Goal: Transaction & Acquisition: Purchase product/service

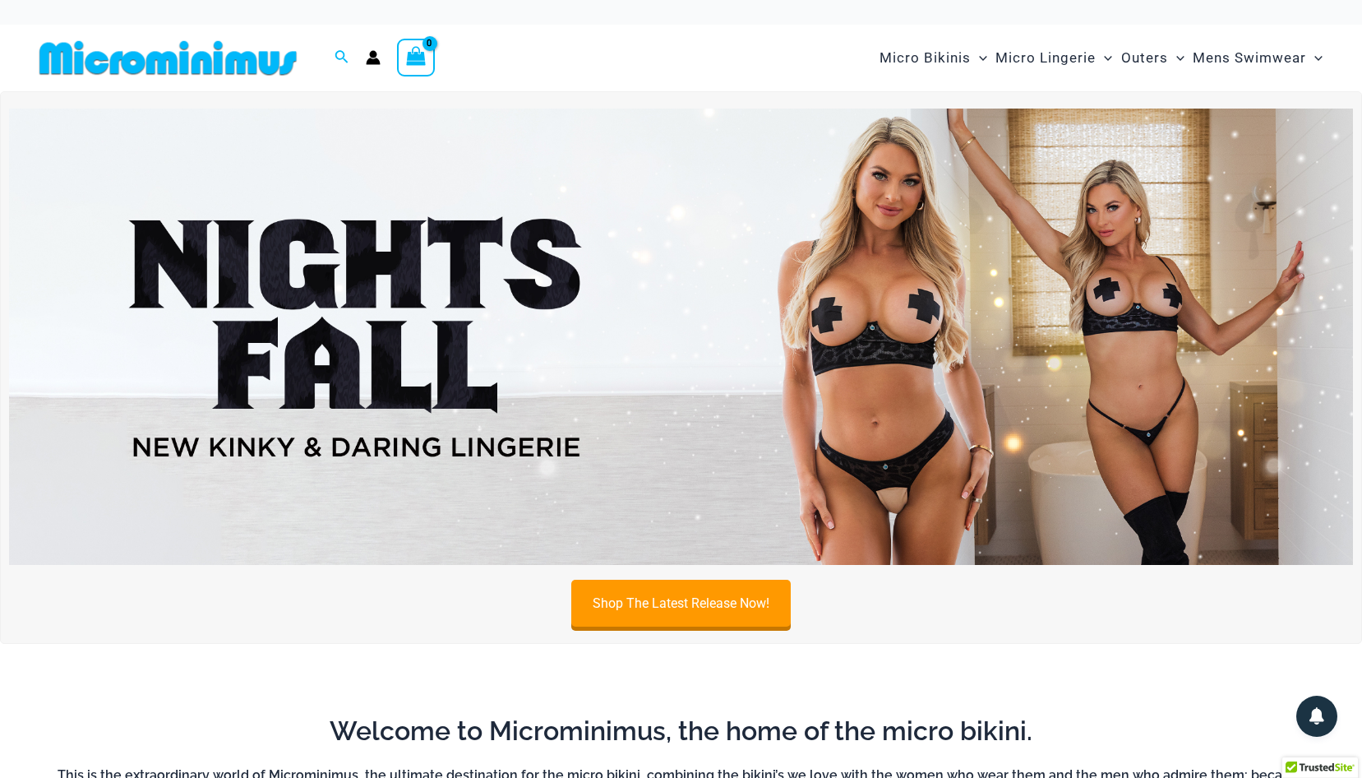
click at [900, 379] on img at bounding box center [681, 336] width 1344 height 457
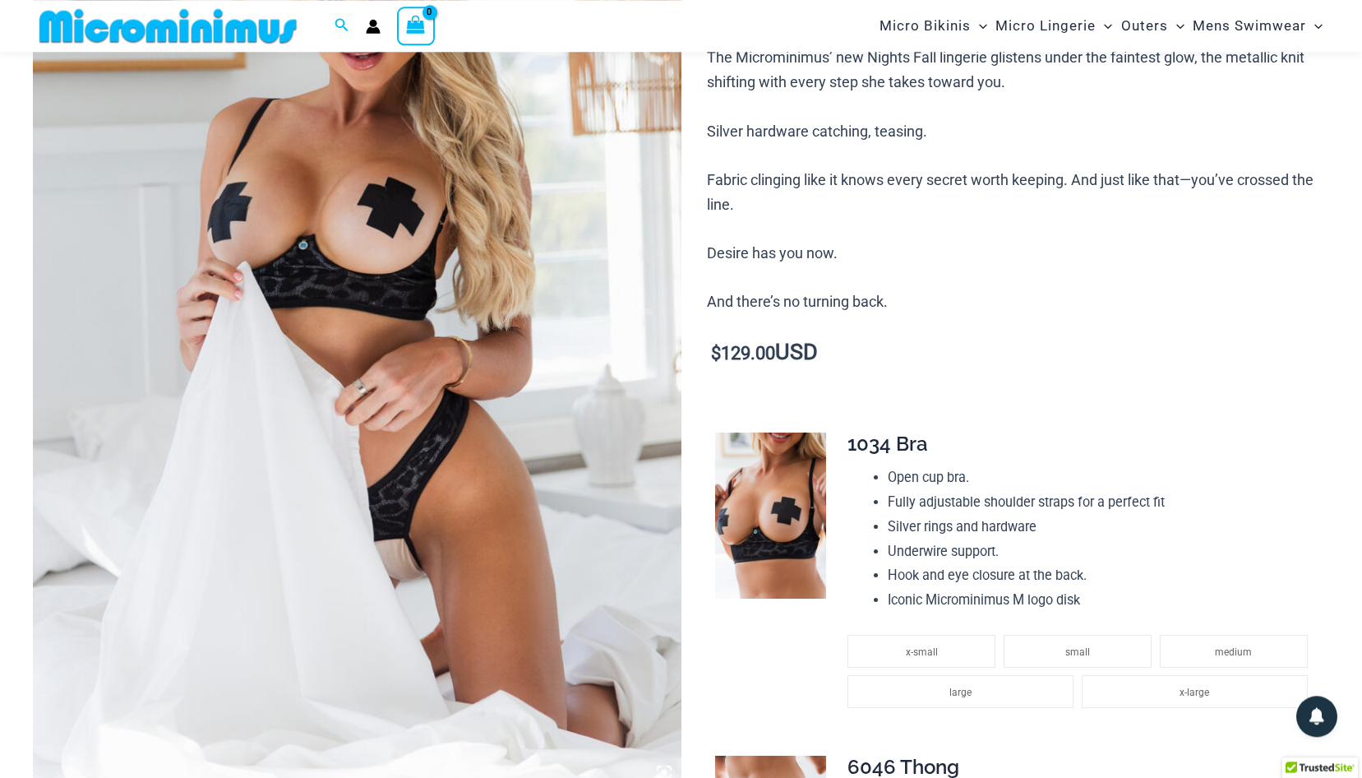
scroll to position [404, 0]
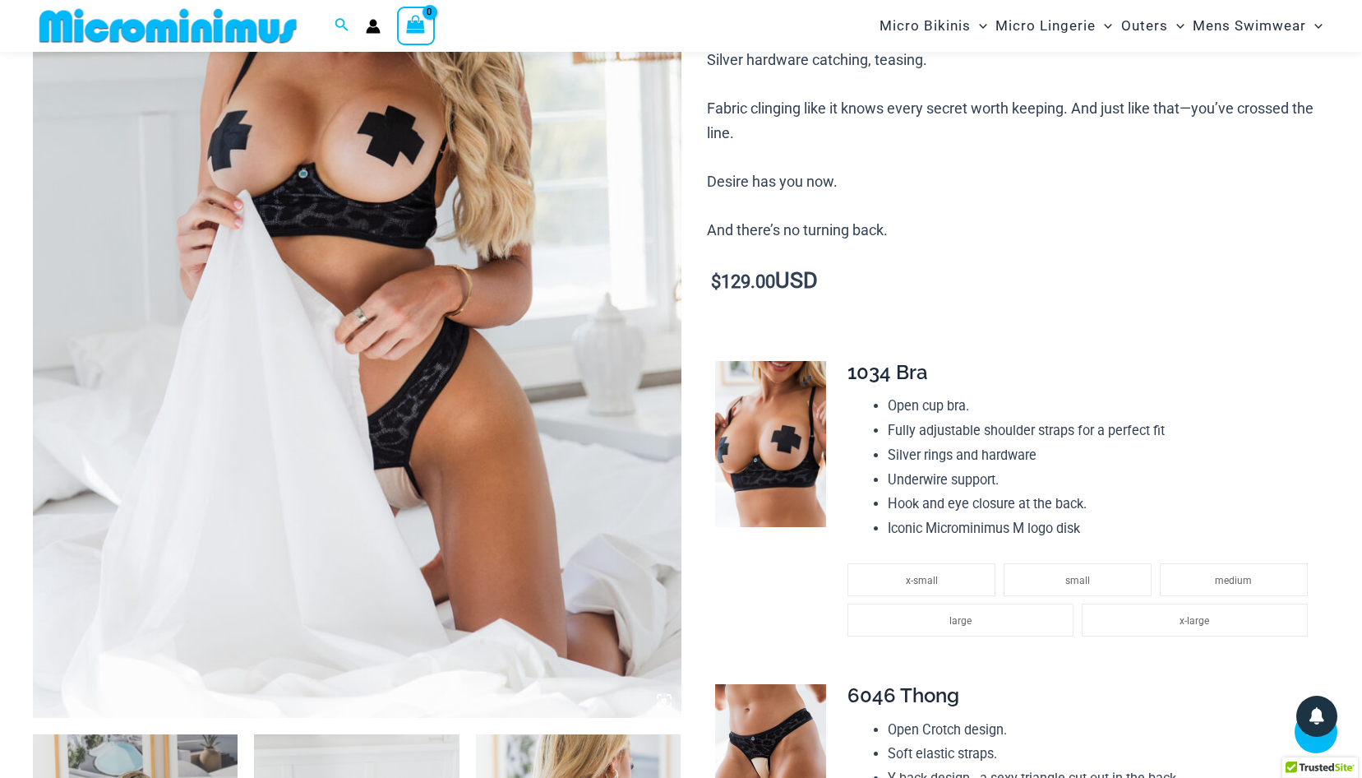
click at [796, 419] on img at bounding box center [770, 444] width 111 height 167
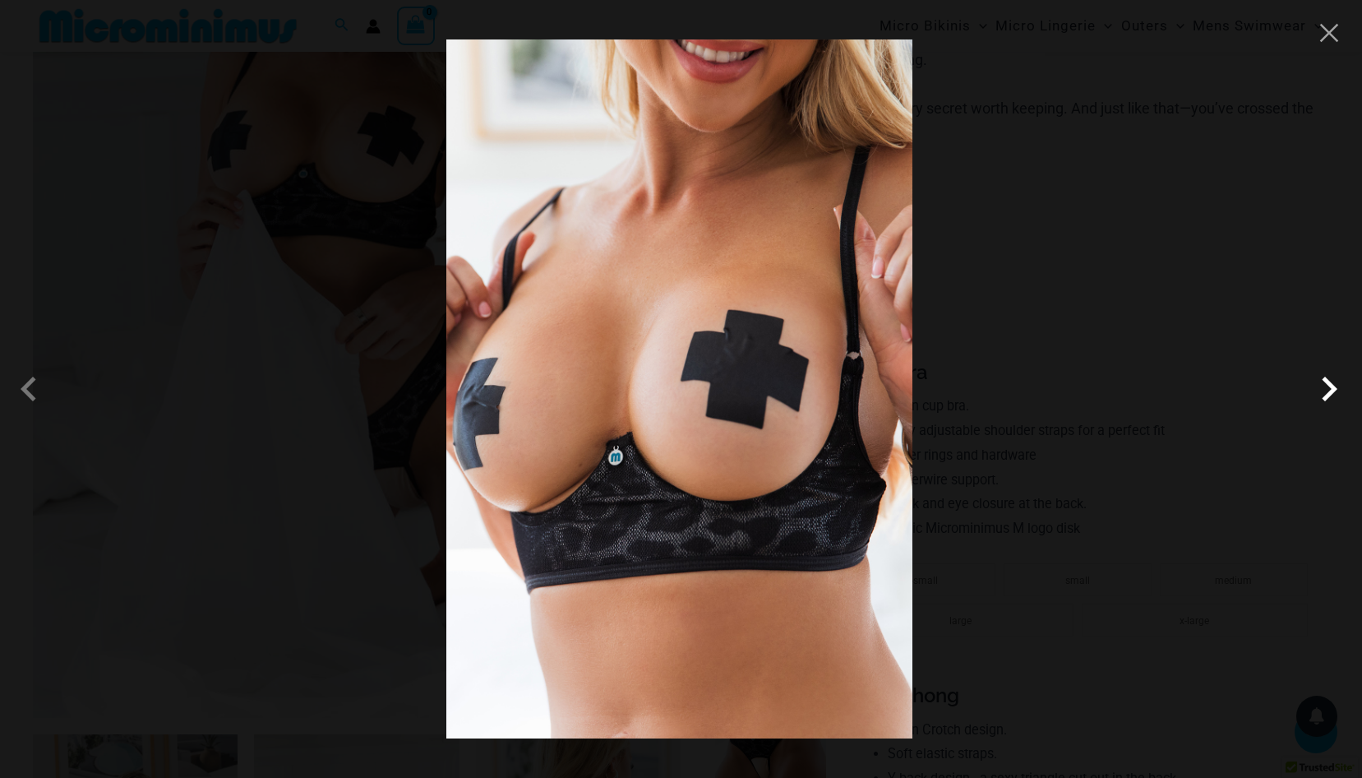
click at [1326, 379] on span at bounding box center [1328, 388] width 49 height 49
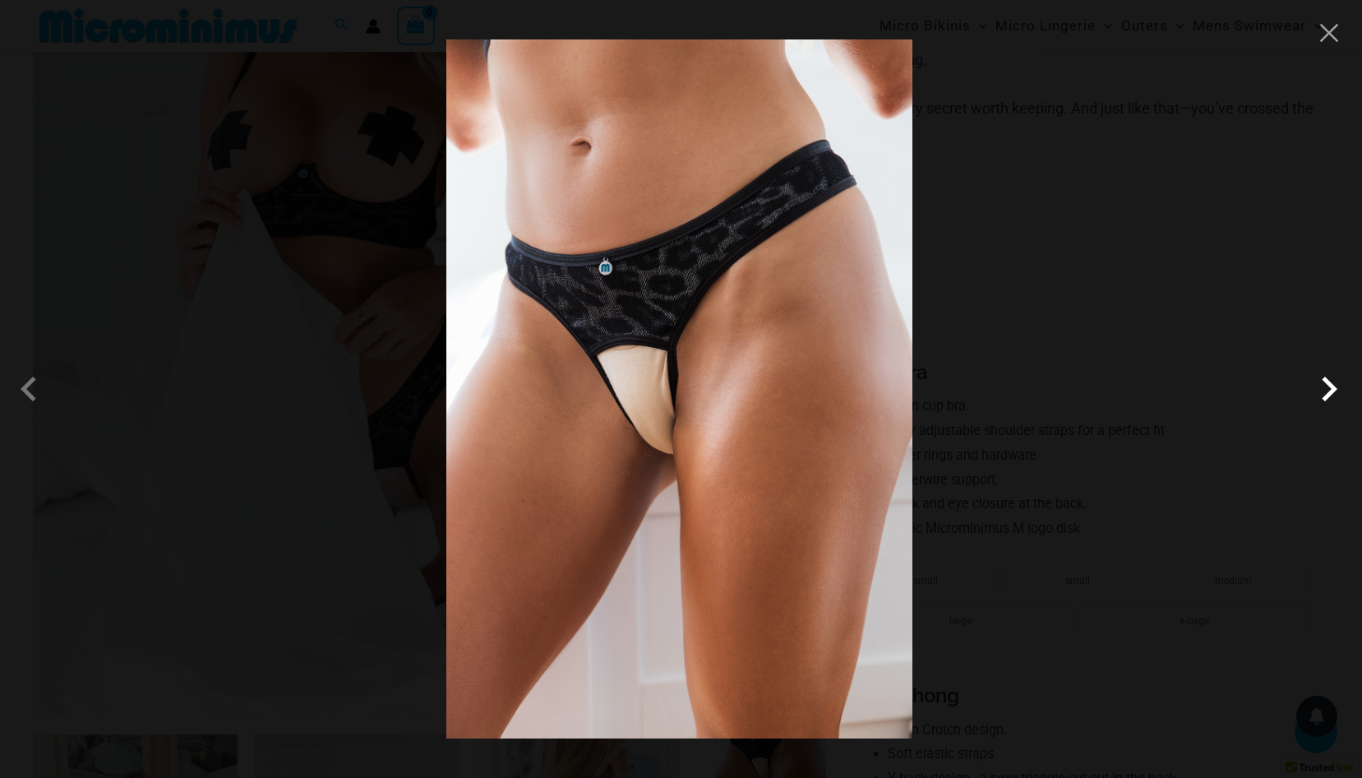
click at [1326, 379] on span at bounding box center [1328, 388] width 49 height 49
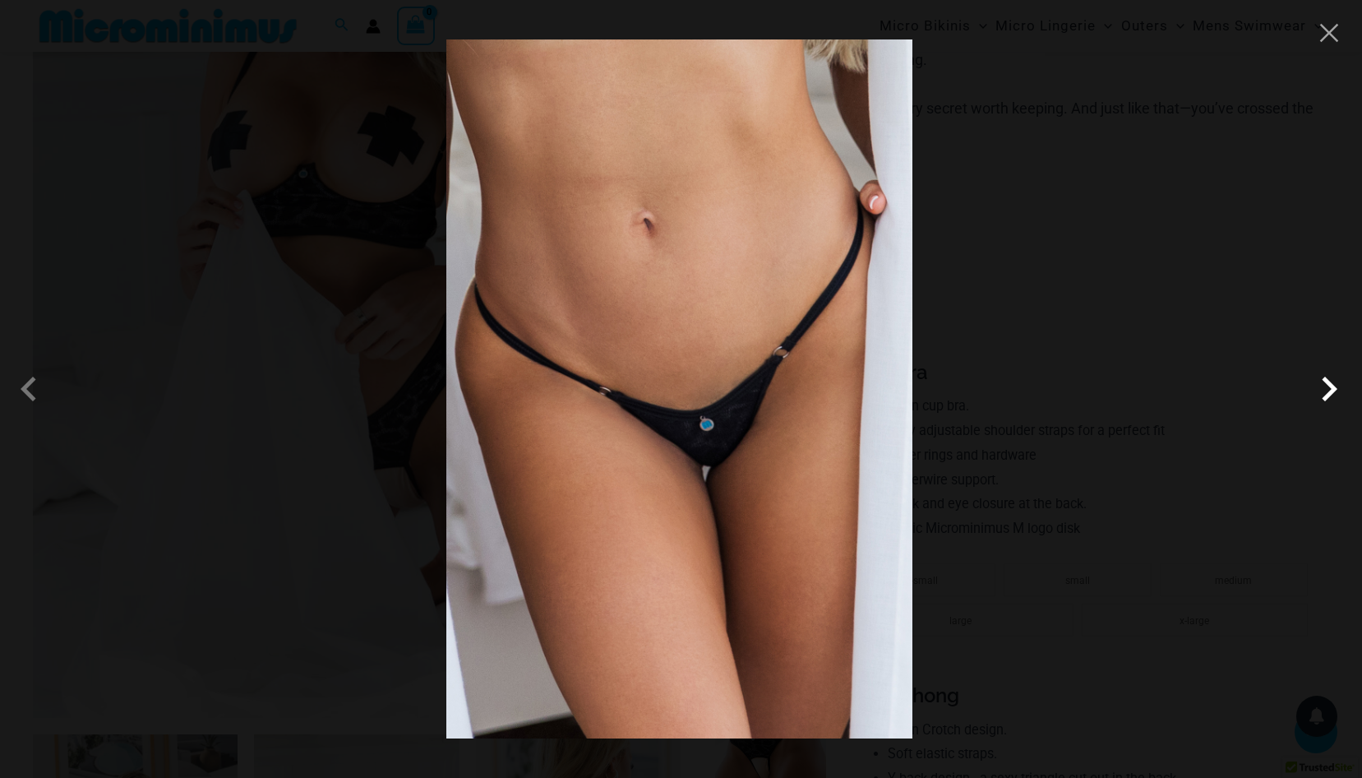
click at [1326, 379] on span at bounding box center [1328, 388] width 49 height 49
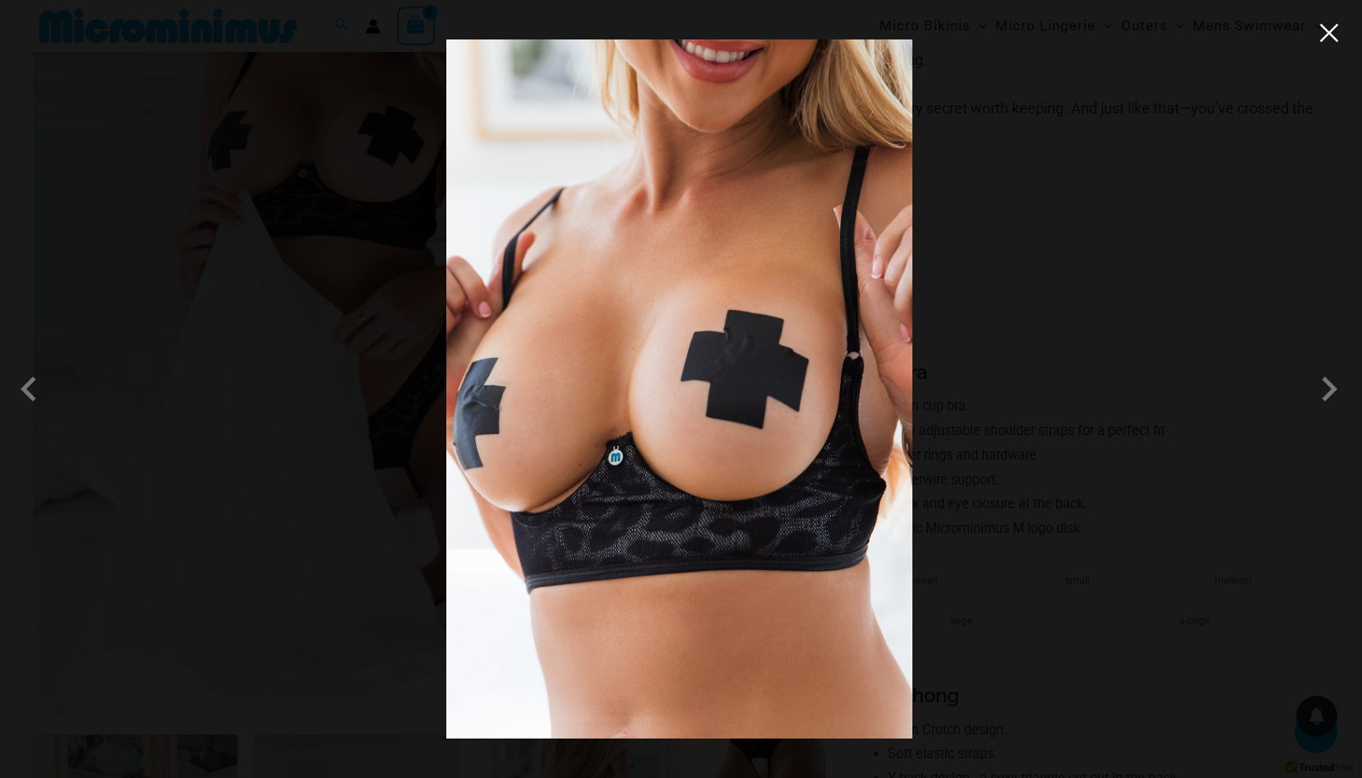
click at [1331, 32] on button "Close" at bounding box center [1329, 33] width 25 height 25
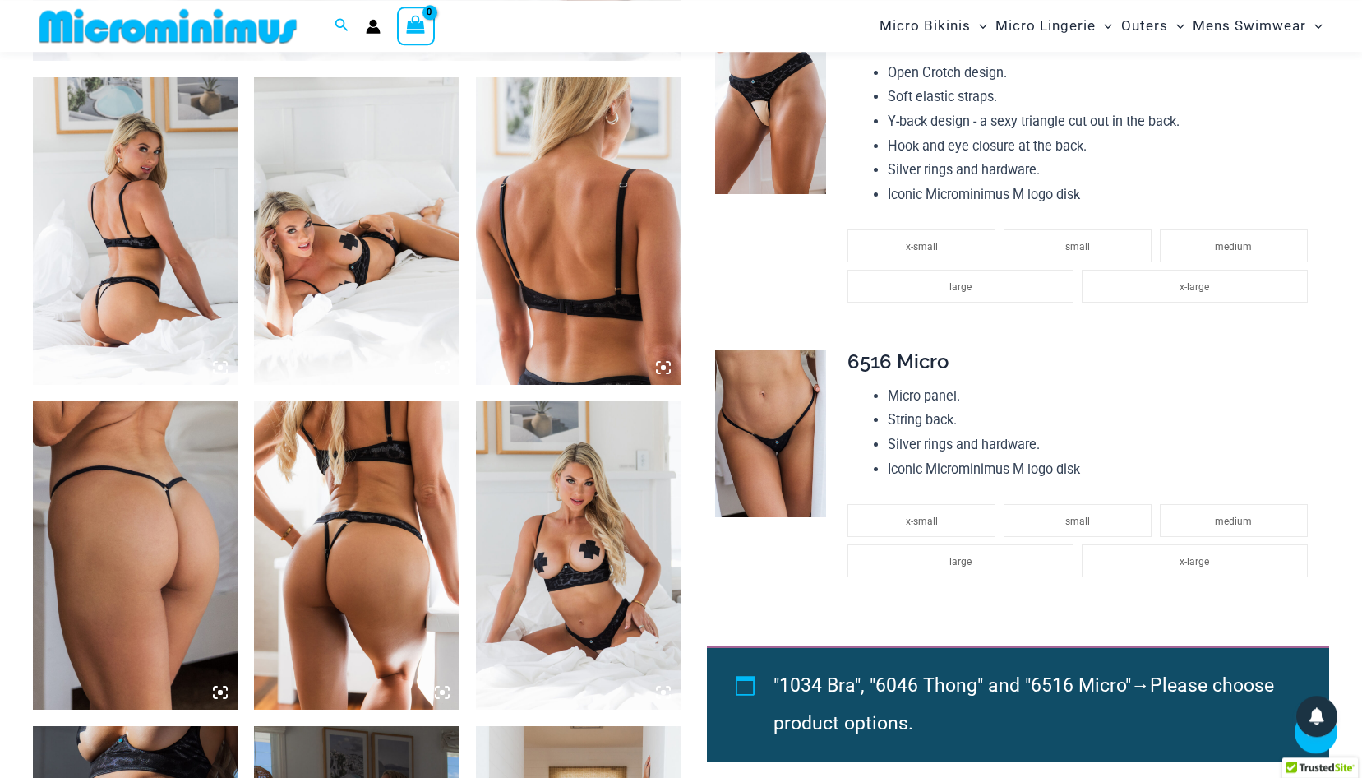
scroll to position [1075, 0]
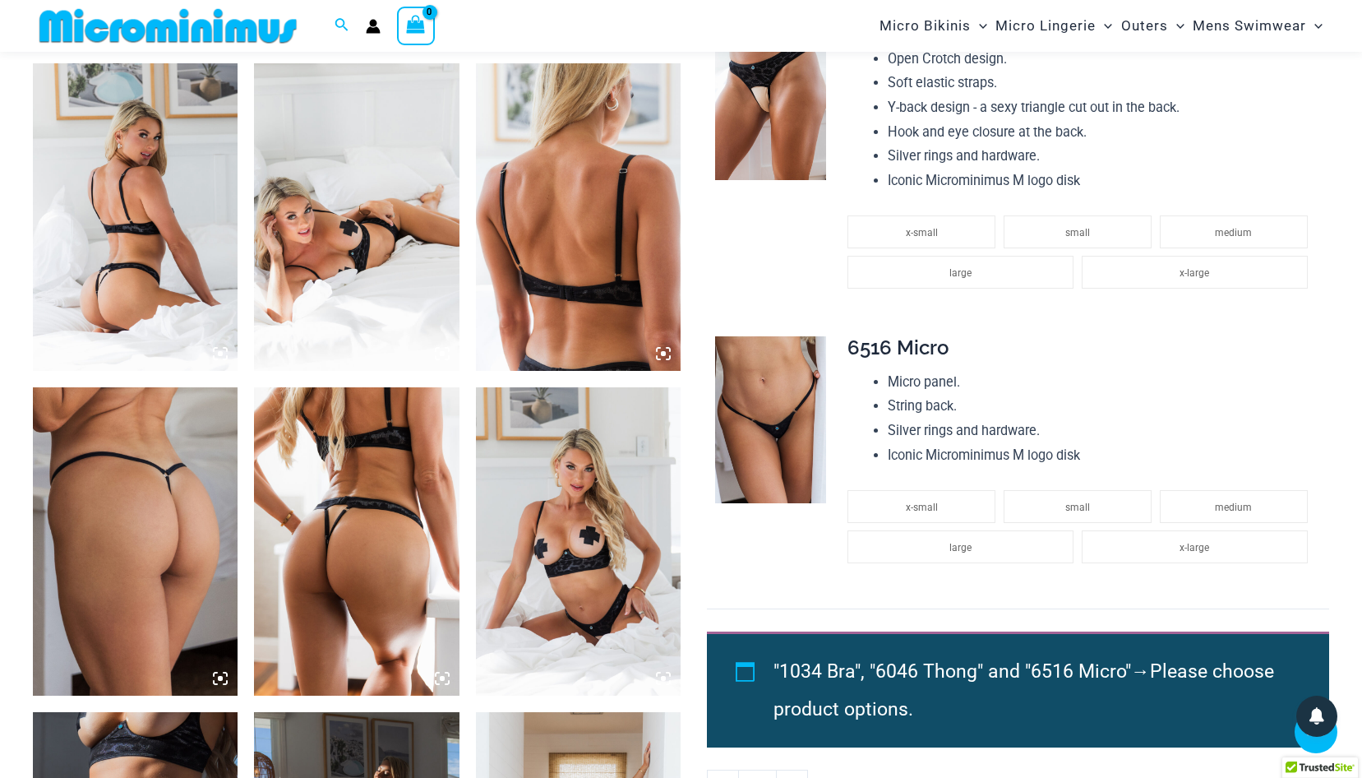
click at [150, 242] on img at bounding box center [135, 216] width 205 height 307
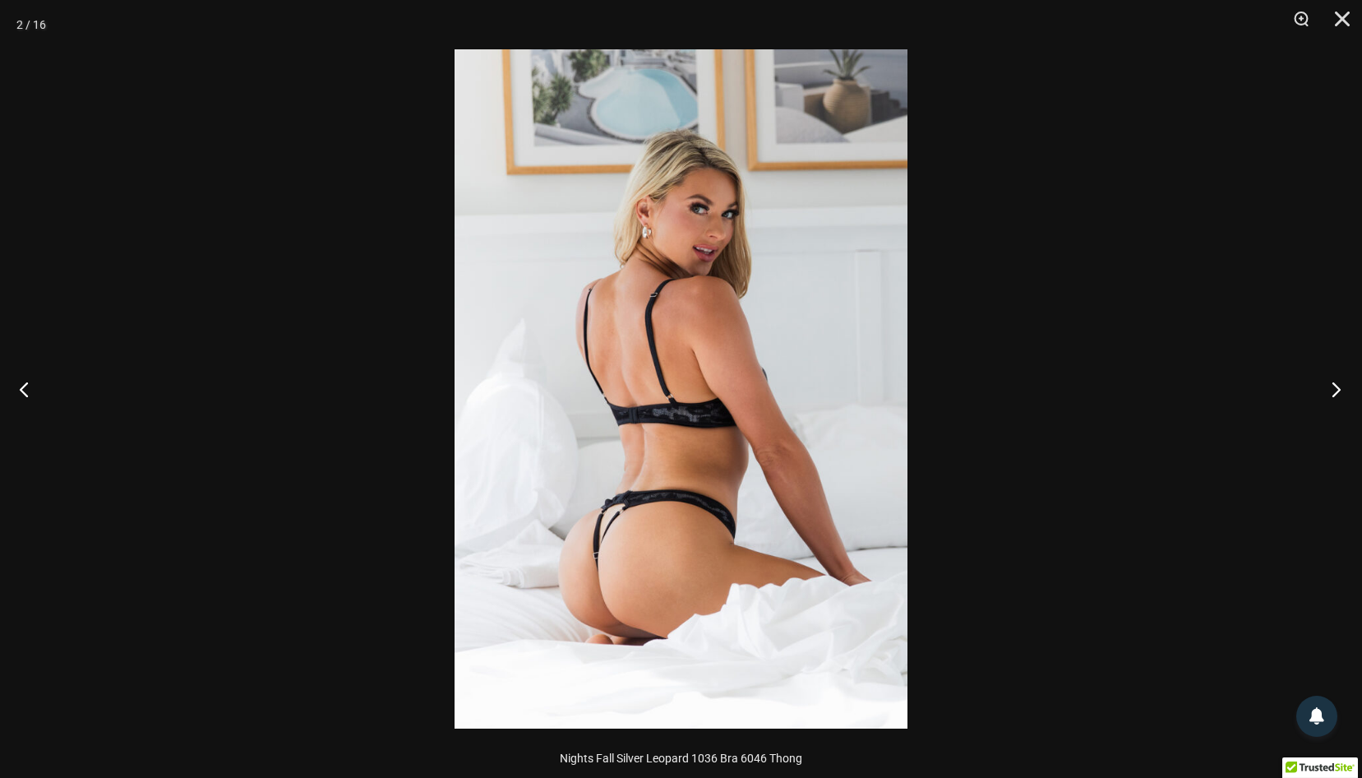
click at [1342, 384] on button "Next" at bounding box center [1331, 389] width 62 height 82
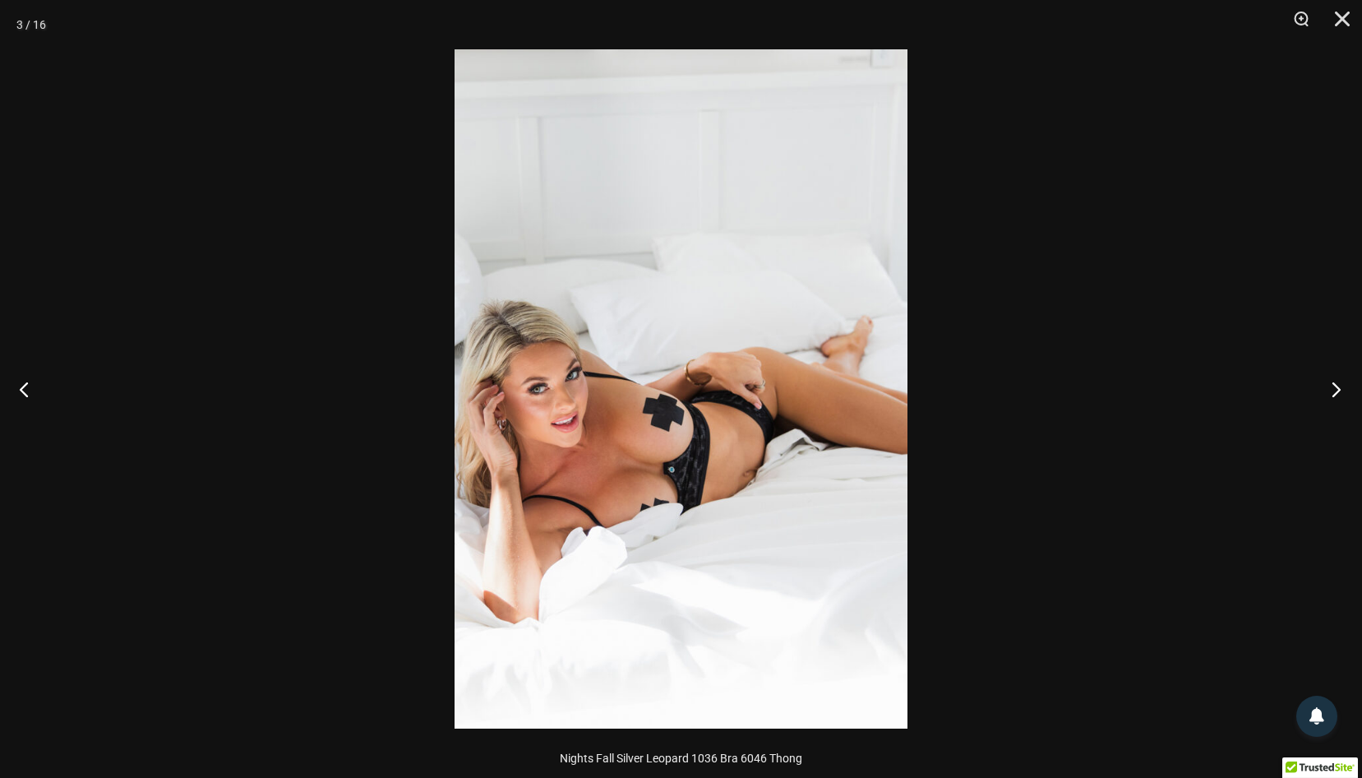
click at [1342, 384] on button "Next" at bounding box center [1331, 389] width 62 height 82
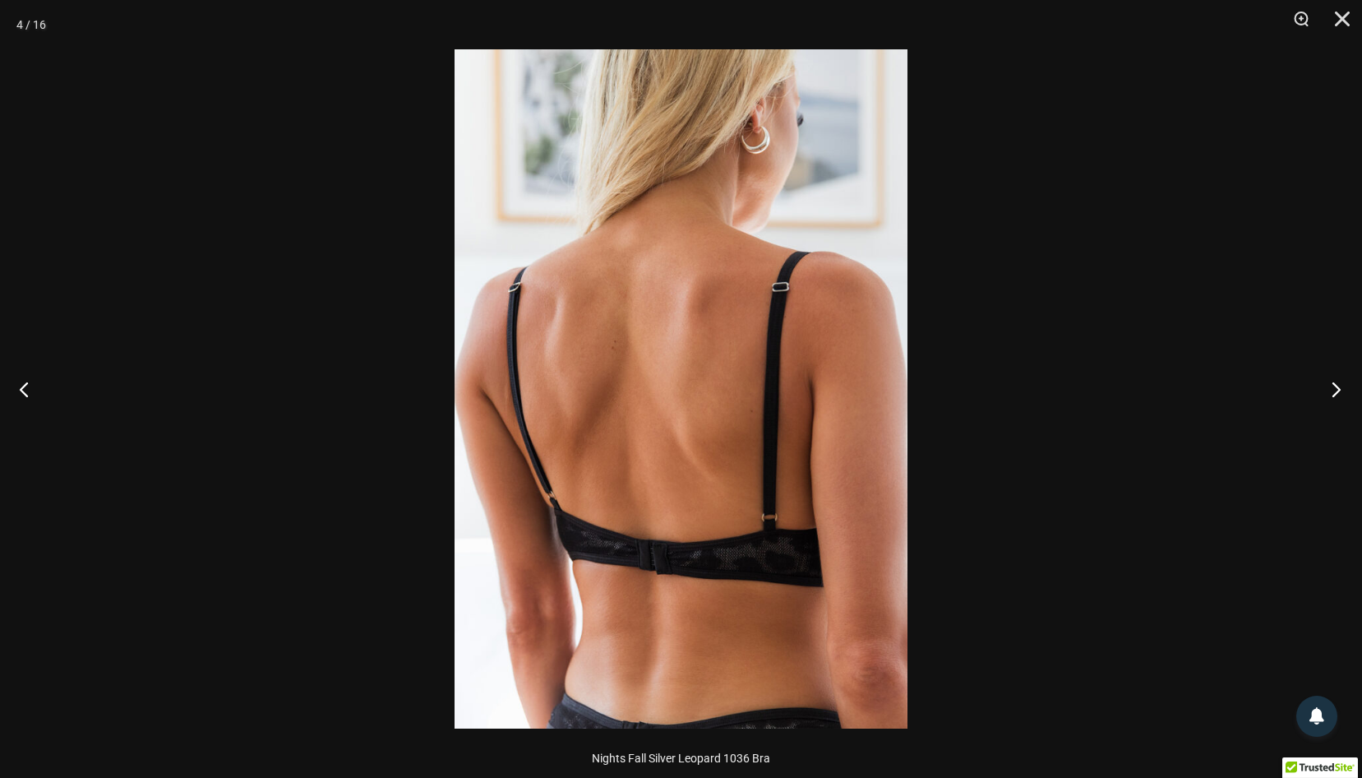
click at [1342, 384] on button "Next" at bounding box center [1331, 389] width 62 height 82
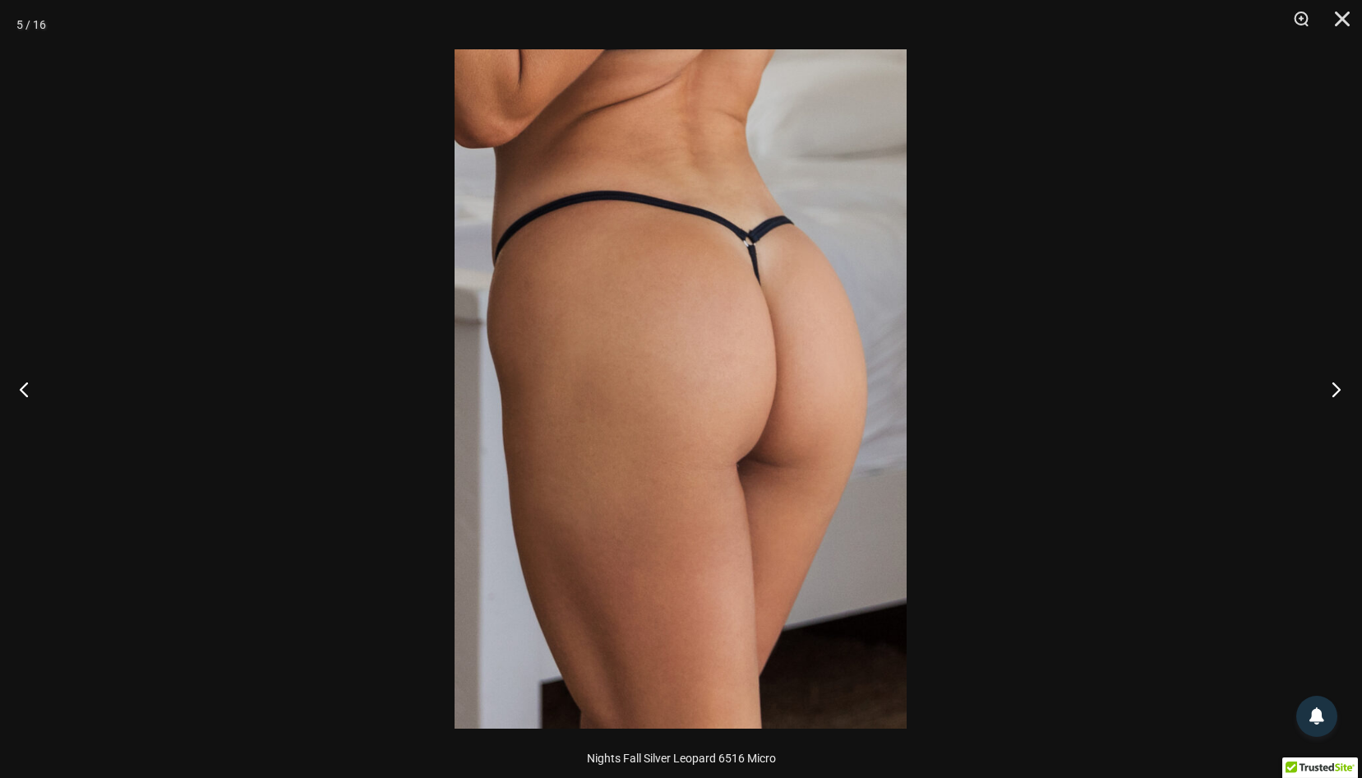
click at [1342, 384] on button "Next" at bounding box center [1331, 389] width 62 height 82
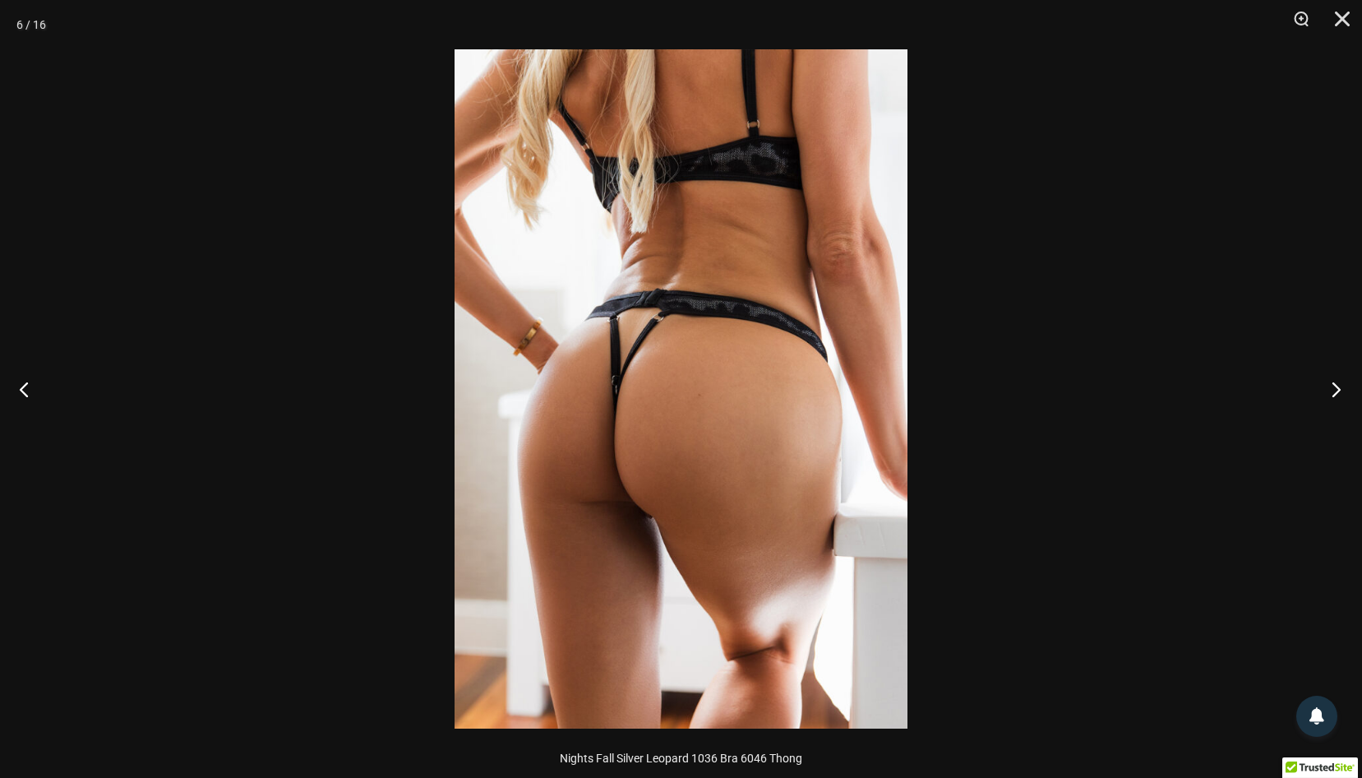
click at [1342, 384] on button "Next" at bounding box center [1331, 389] width 62 height 82
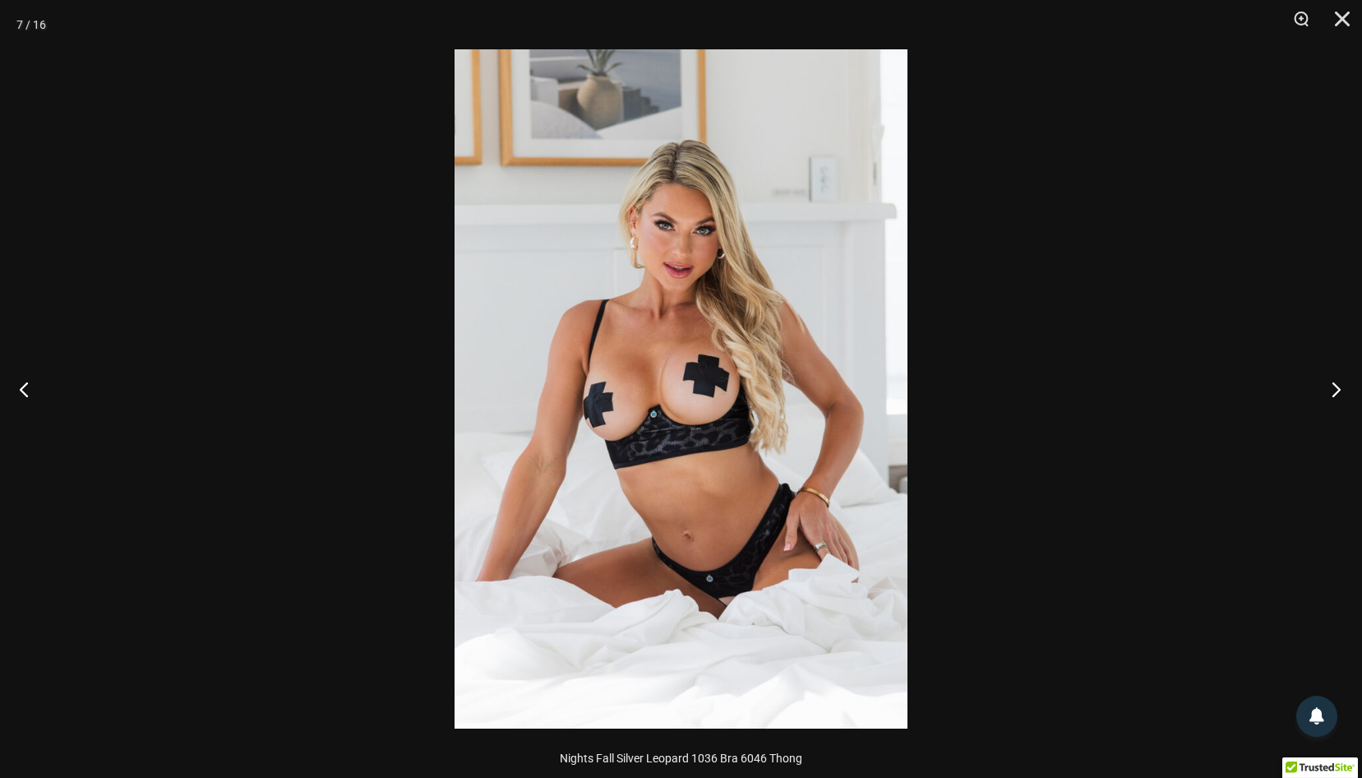
click at [1332, 385] on button "Next" at bounding box center [1331, 389] width 62 height 82
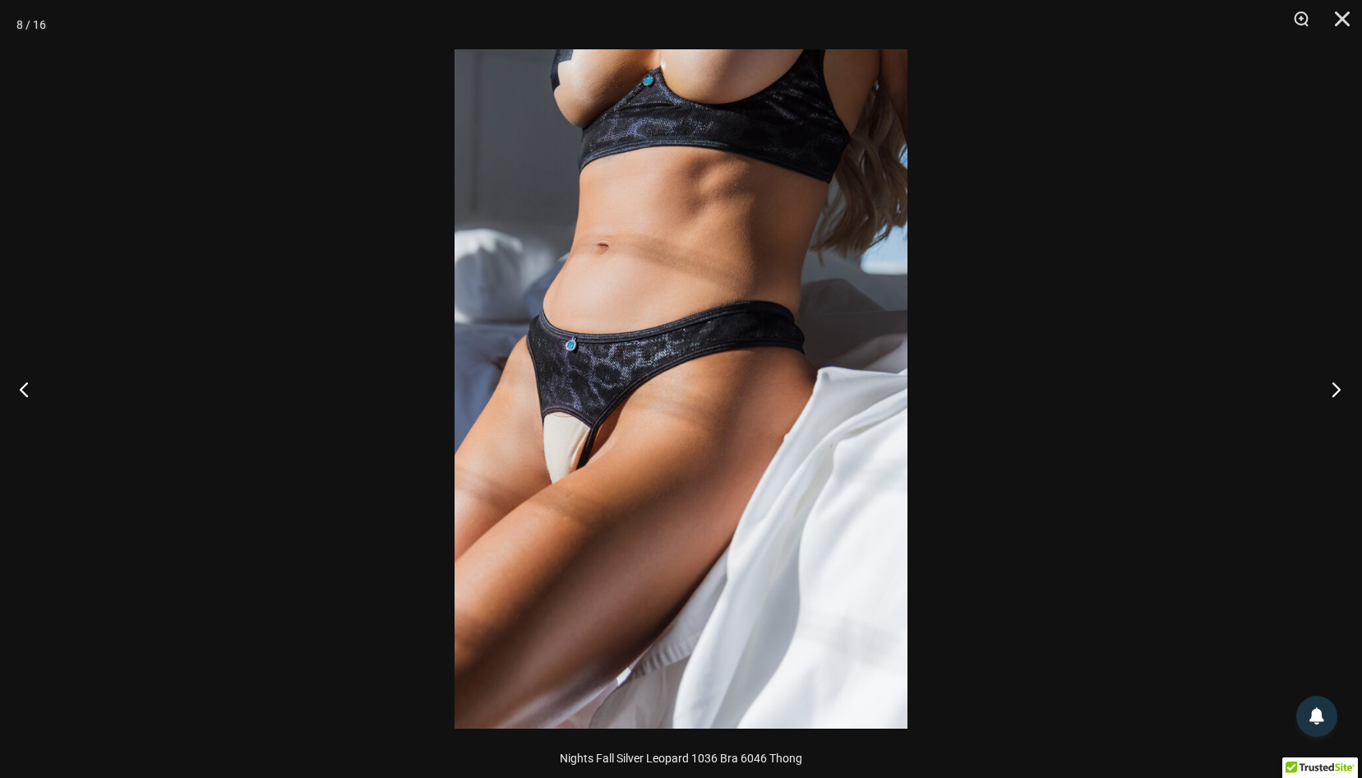
click at [1332, 385] on button "Next" at bounding box center [1331, 389] width 62 height 82
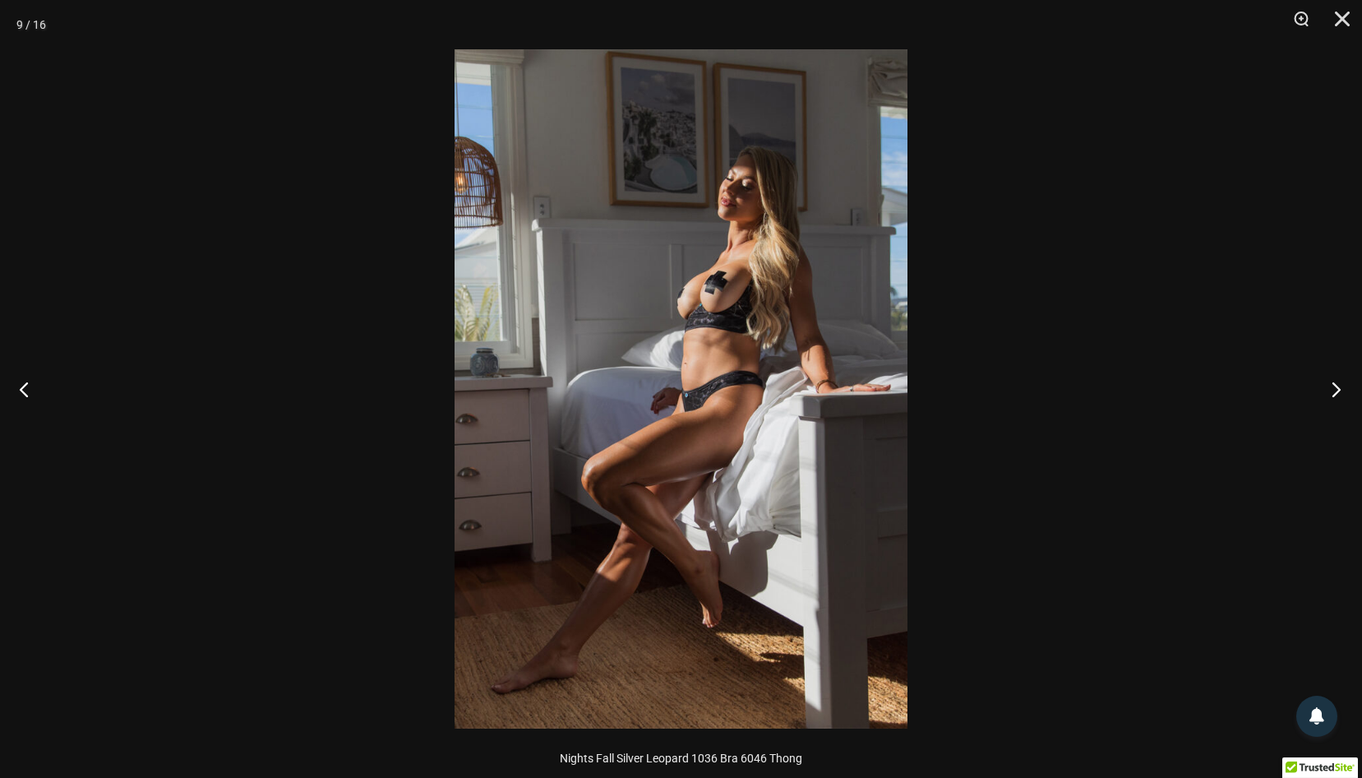
click at [1332, 385] on button "Next" at bounding box center [1331, 389] width 62 height 82
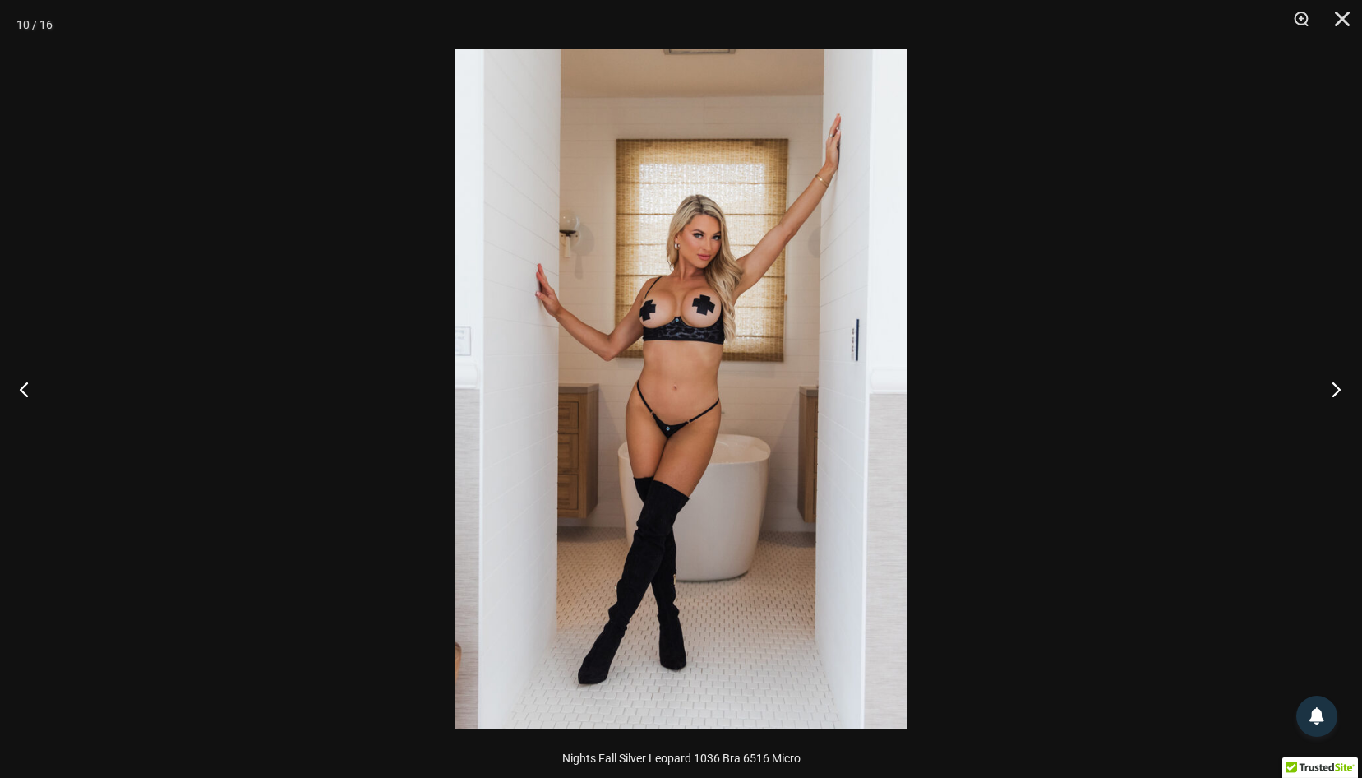
click at [1332, 385] on button "Next" at bounding box center [1331, 389] width 62 height 82
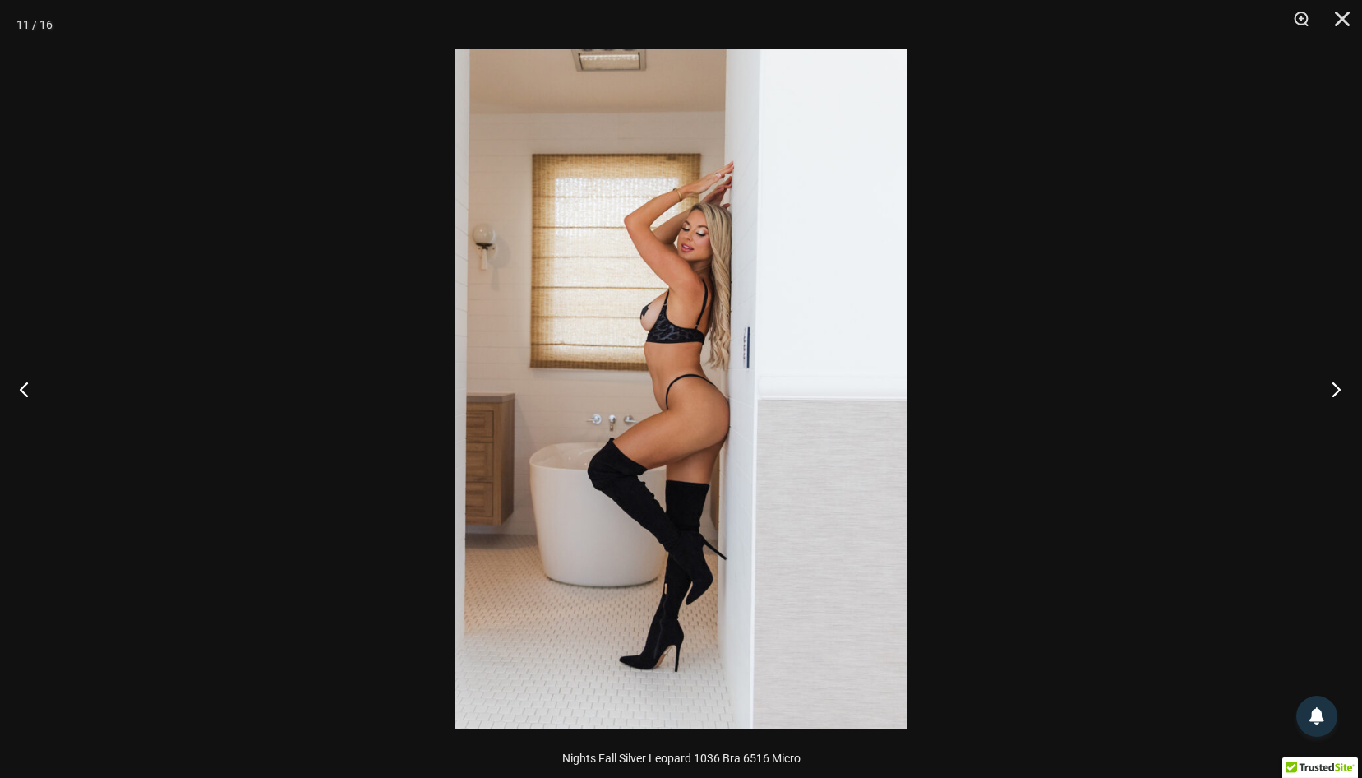
click at [1332, 385] on button "Next" at bounding box center [1331, 389] width 62 height 82
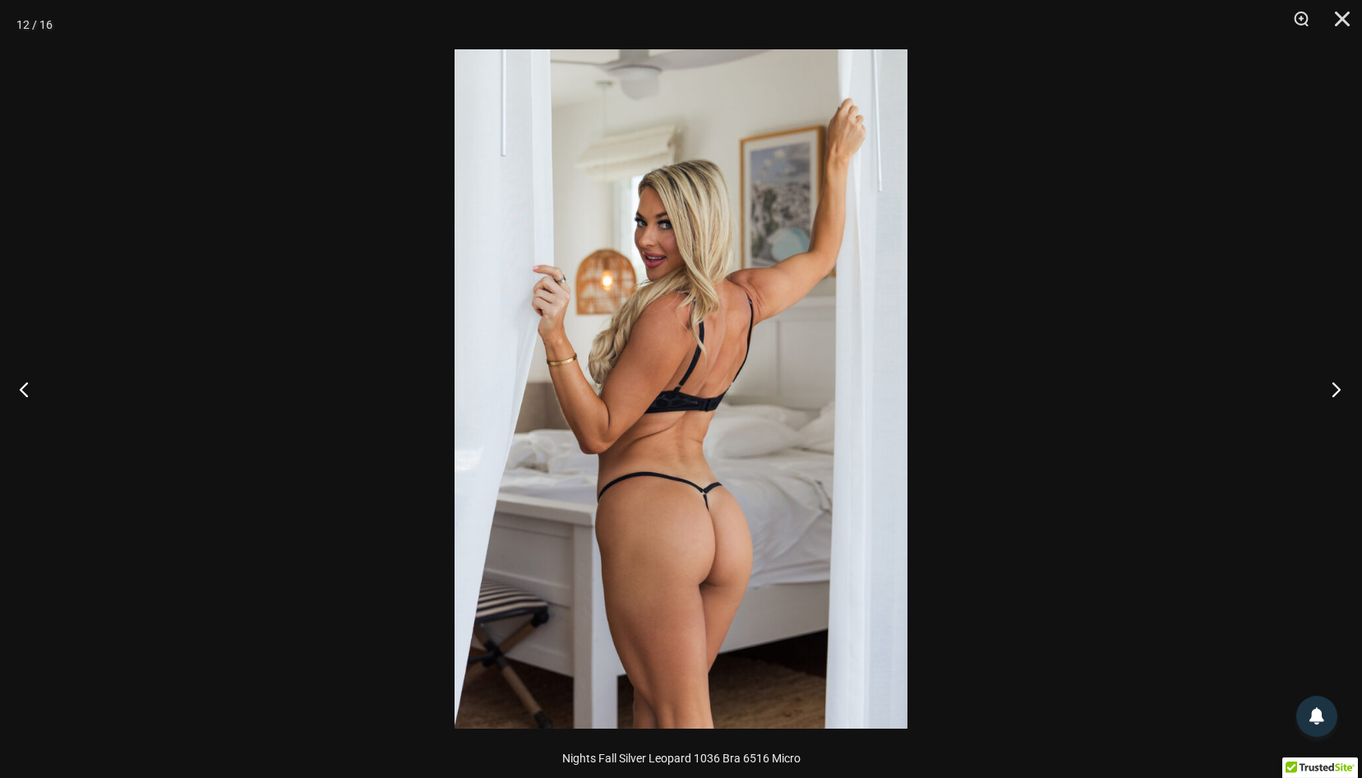
click at [1332, 385] on button "Next" at bounding box center [1331, 389] width 62 height 82
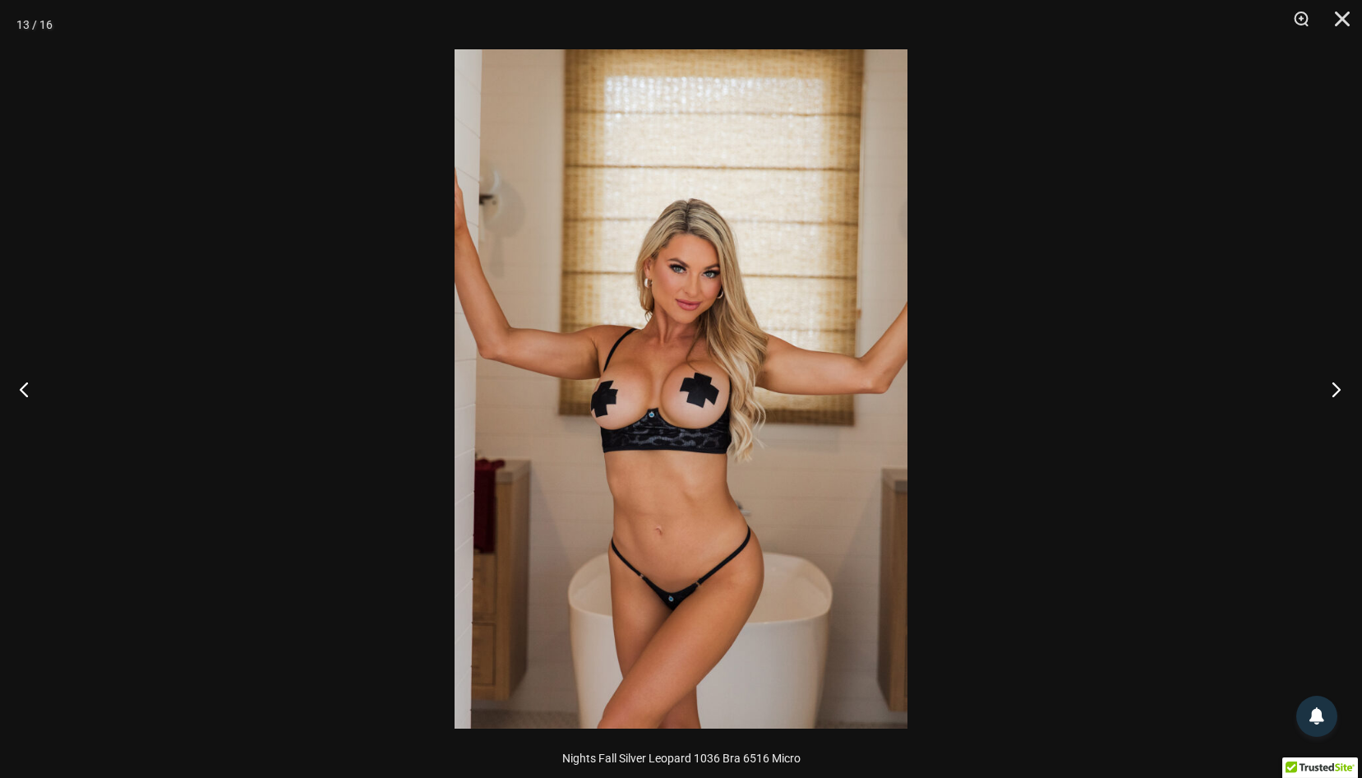
click at [1332, 385] on button "Next" at bounding box center [1331, 389] width 62 height 82
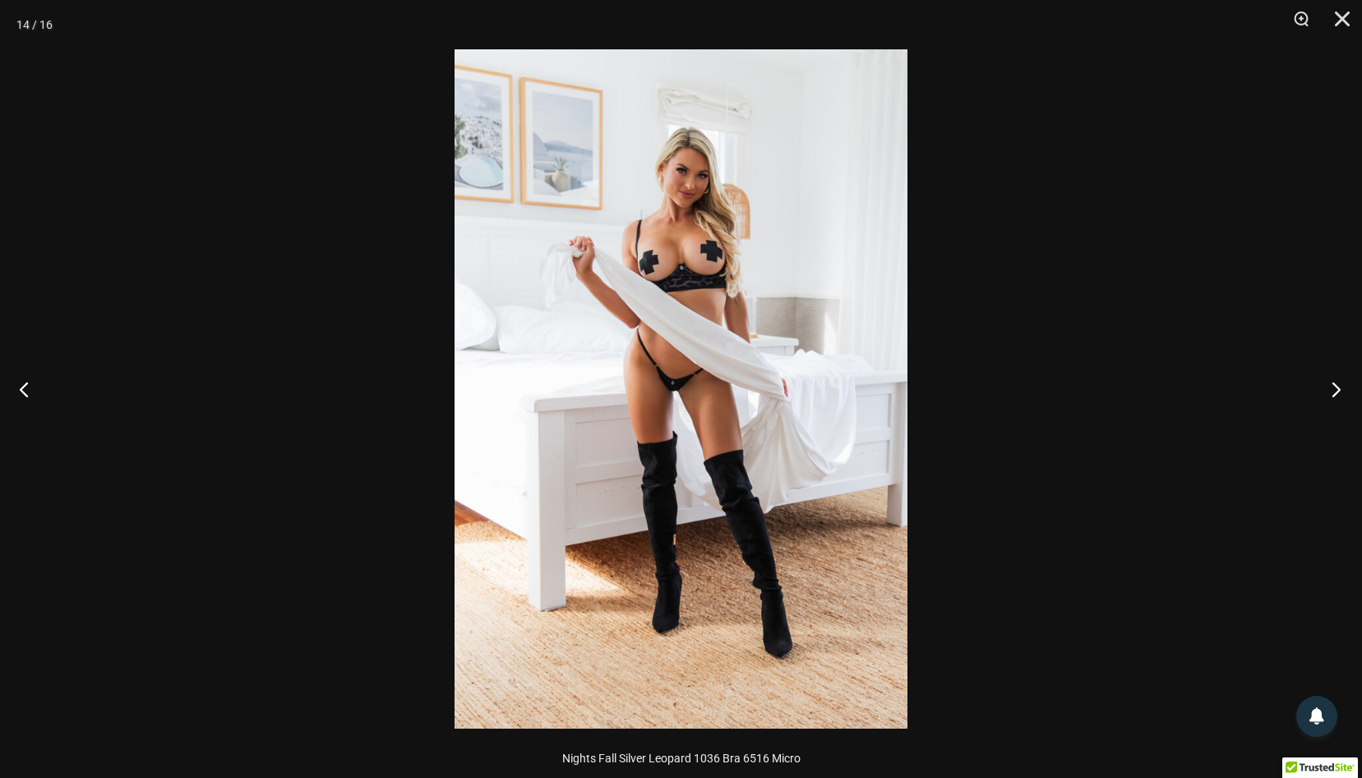
click at [1332, 385] on button "Next" at bounding box center [1331, 389] width 62 height 82
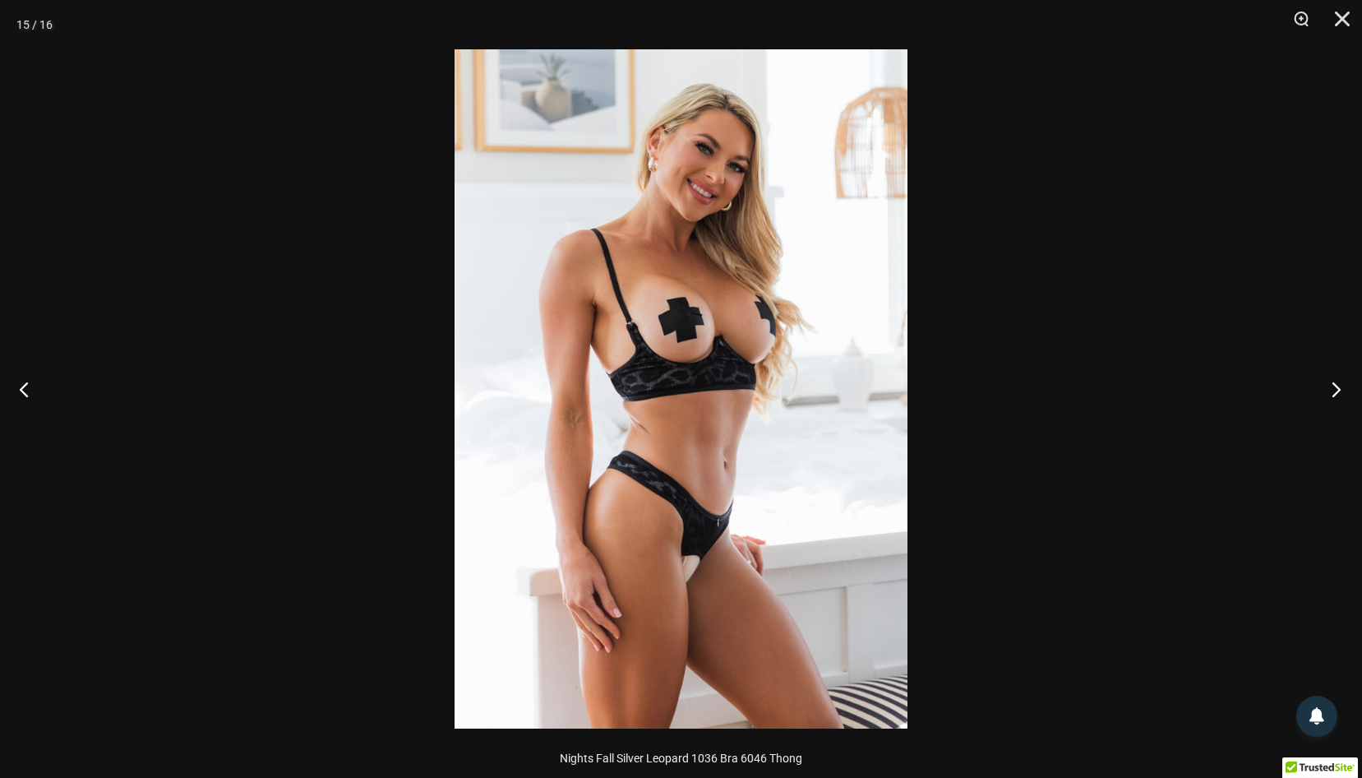
click at [1332, 385] on button "Next" at bounding box center [1331, 389] width 62 height 82
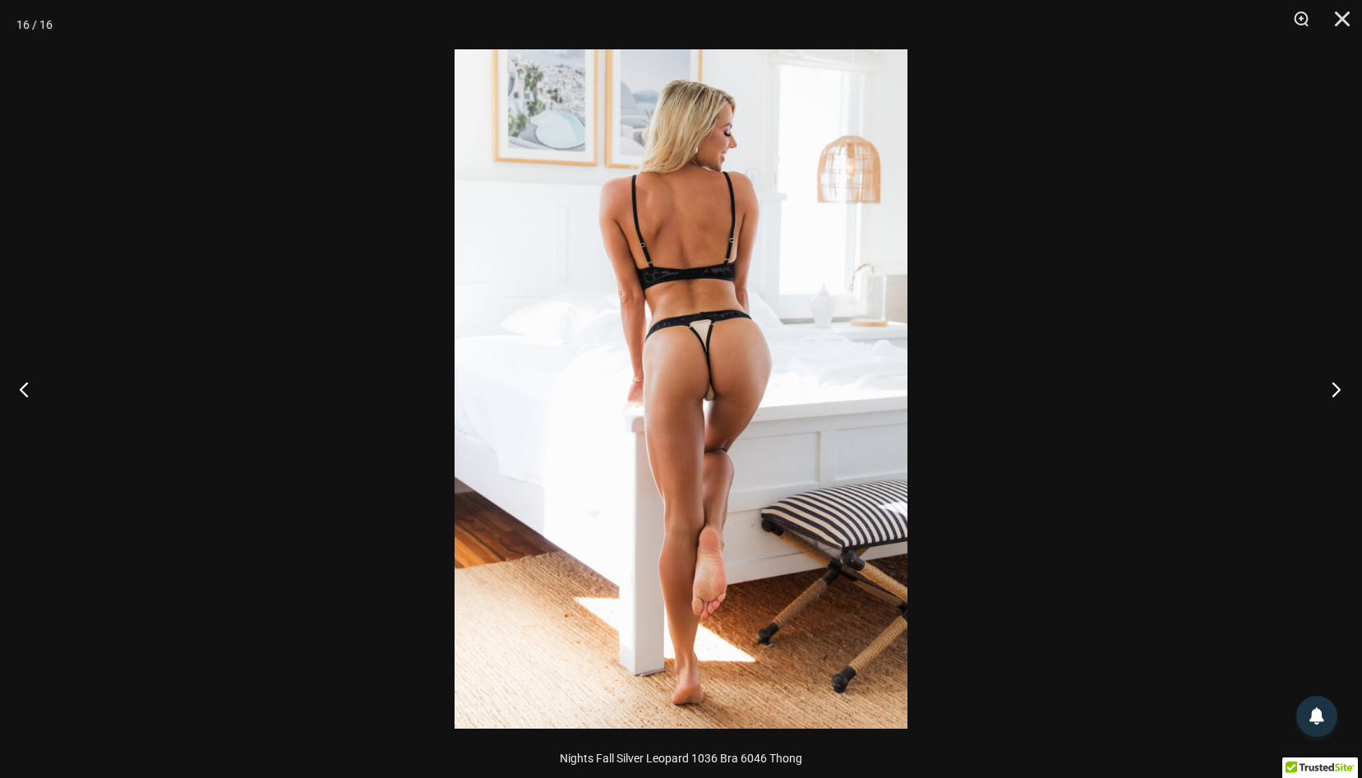
click at [1332, 385] on button "Next" at bounding box center [1331, 389] width 62 height 82
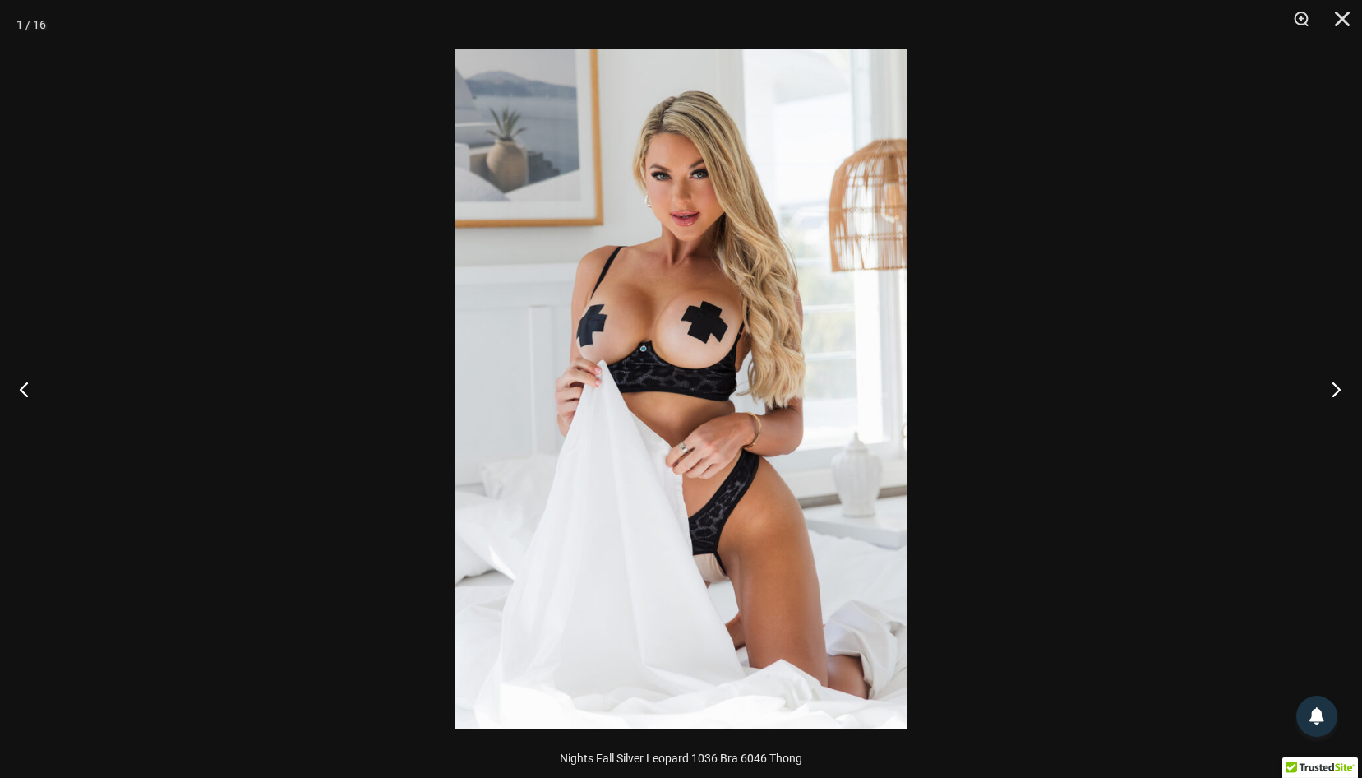
click at [1332, 385] on button "Next" at bounding box center [1331, 389] width 62 height 82
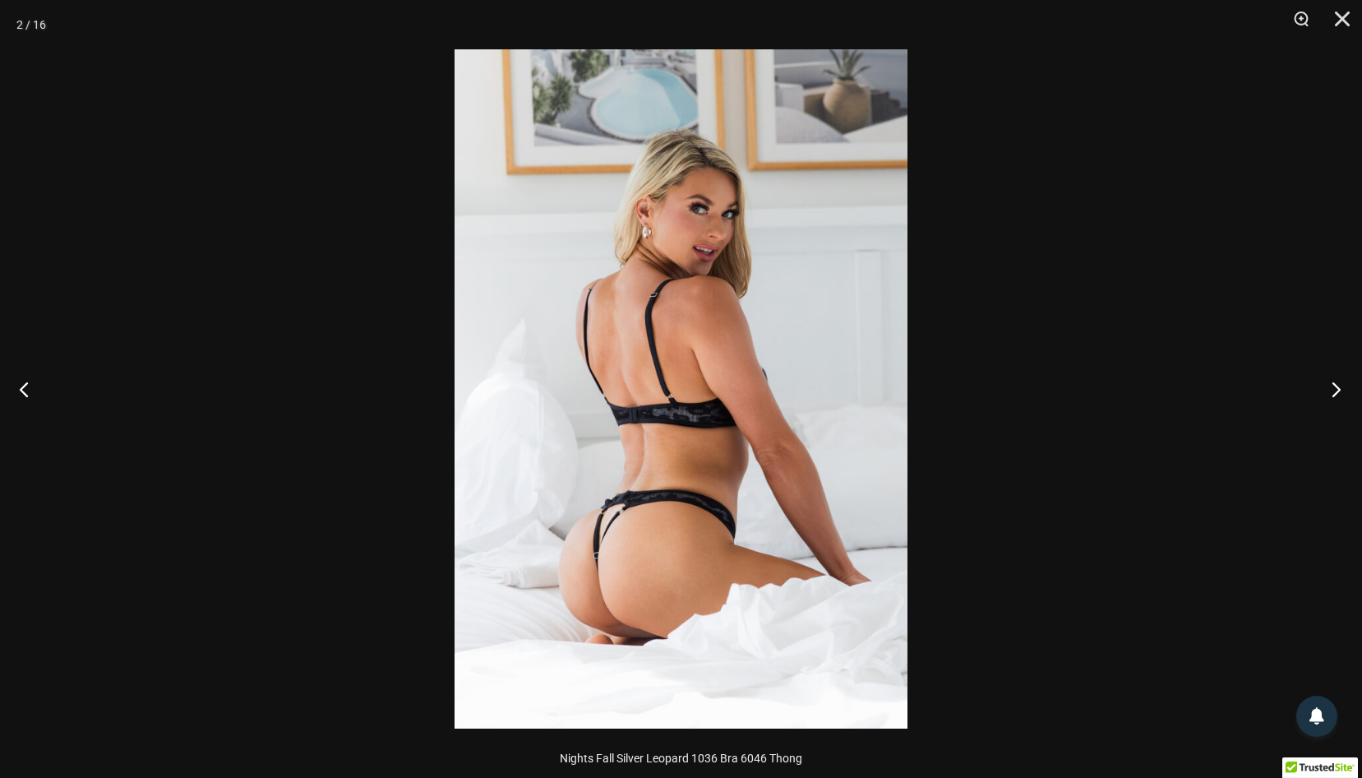
click at [1332, 385] on button "Next" at bounding box center [1331, 389] width 62 height 82
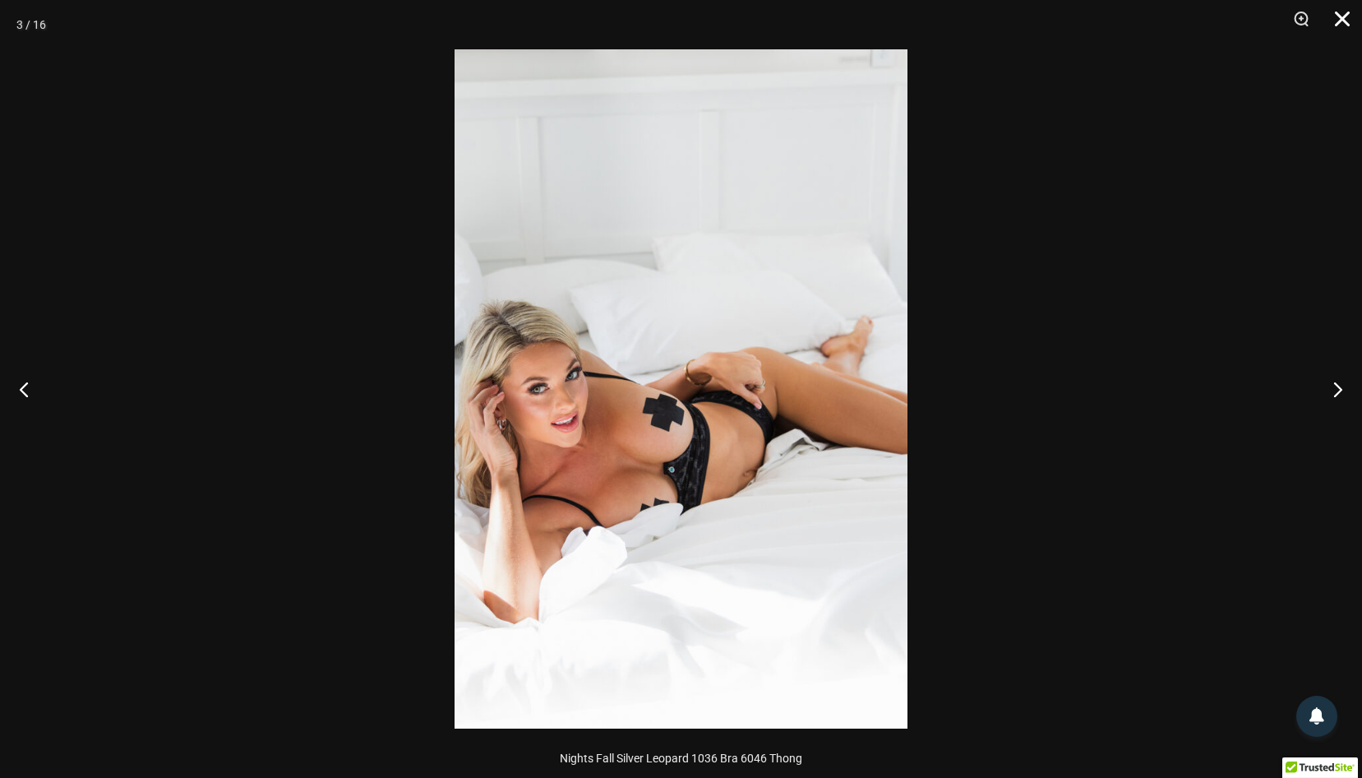
click at [1345, 19] on button "Close" at bounding box center [1336, 24] width 41 height 49
